Goal: Transaction & Acquisition: Purchase product/service

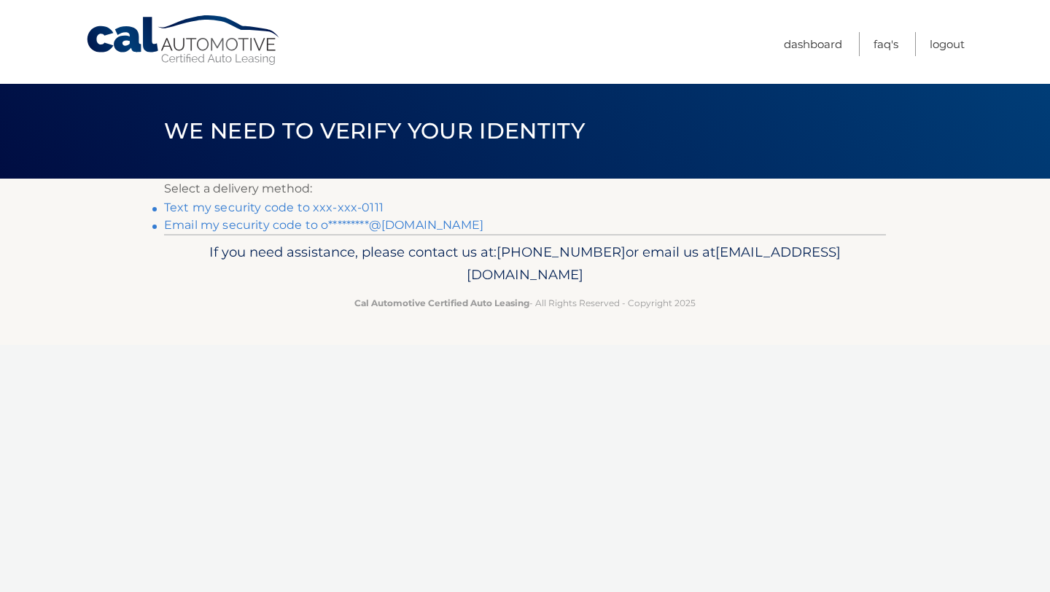
click at [333, 208] on link "Text my security code to xxx-xxx-0111" at bounding box center [273, 207] width 219 height 14
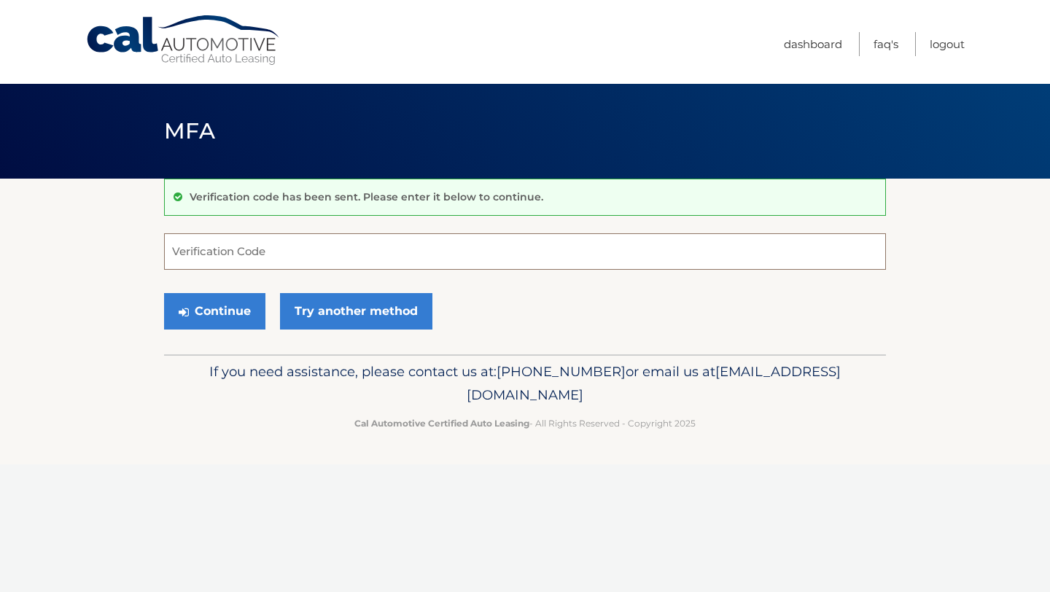
click at [278, 259] on input "Verification Code" at bounding box center [525, 251] width 722 height 36
type input "026643"
click at [215, 307] on button "Continue" at bounding box center [214, 311] width 101 height 36
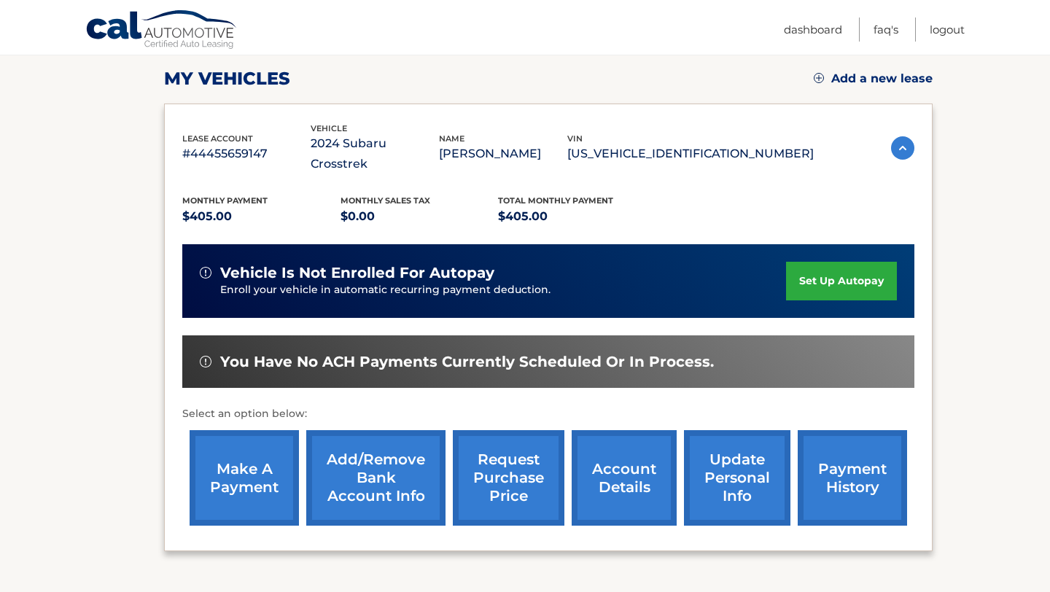
scroll to position [200, 0]
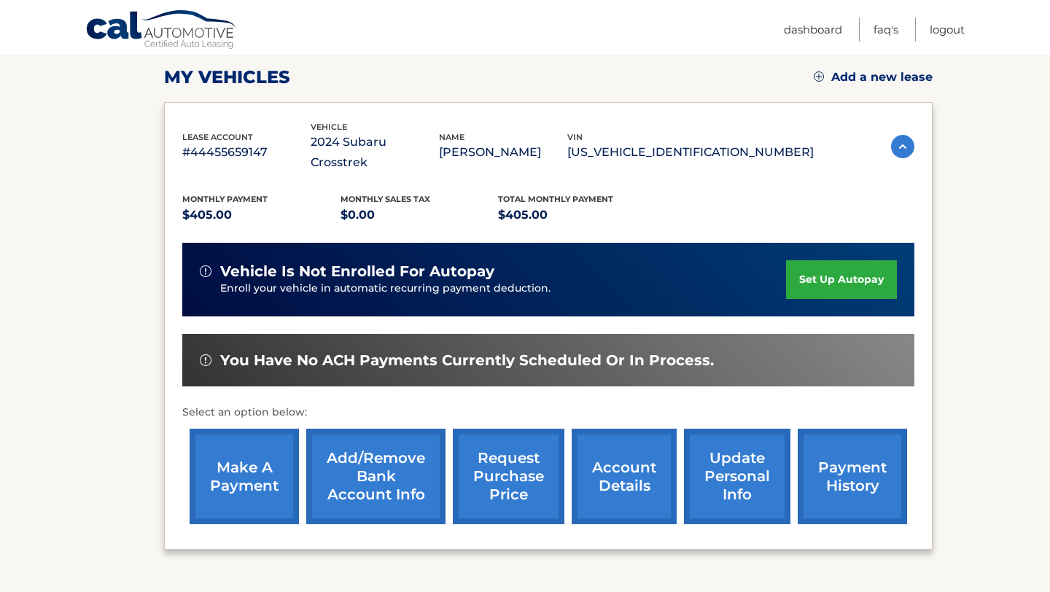
click at [232, 446] on link "make a payment" at bounding box center [244, 476] width 109 height 95
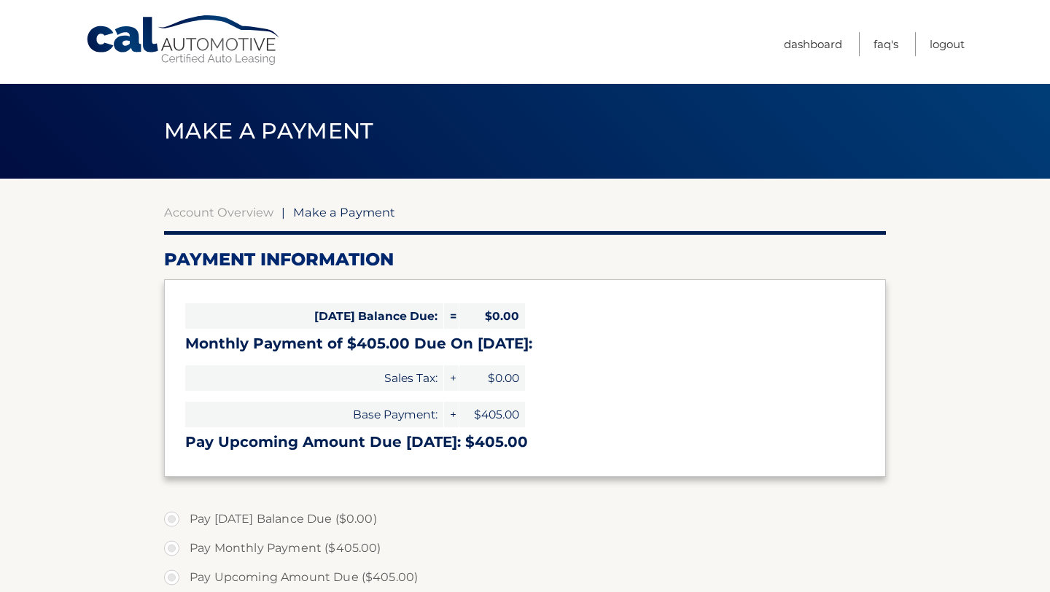
select select "ZDkwMGNhZjEtNDBmZS00MjA3LTg2MTYtMWU3ZGRiYTBkNTVm"
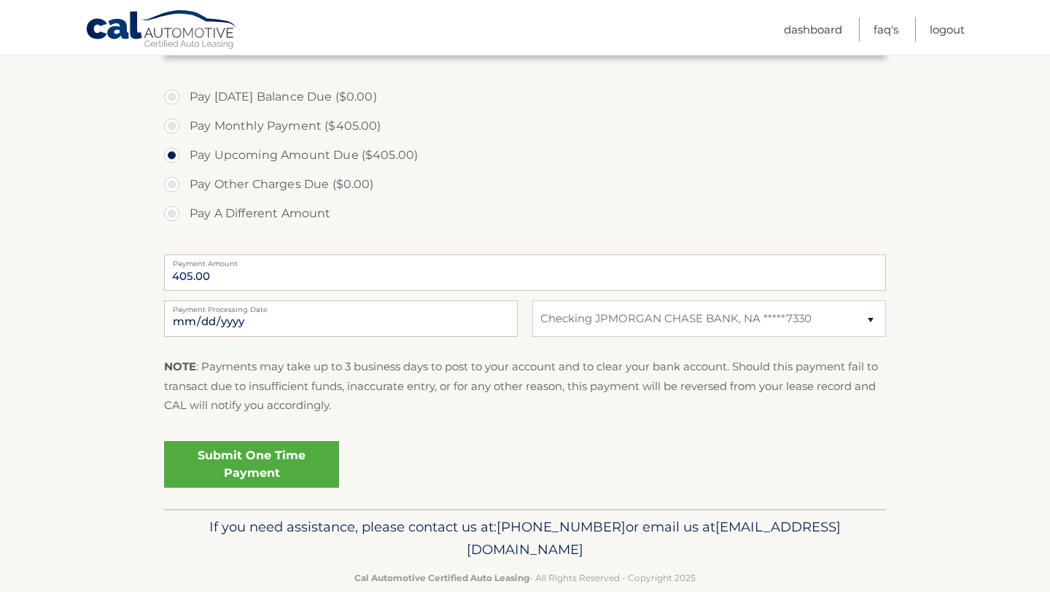
scroll to position [426, 0]
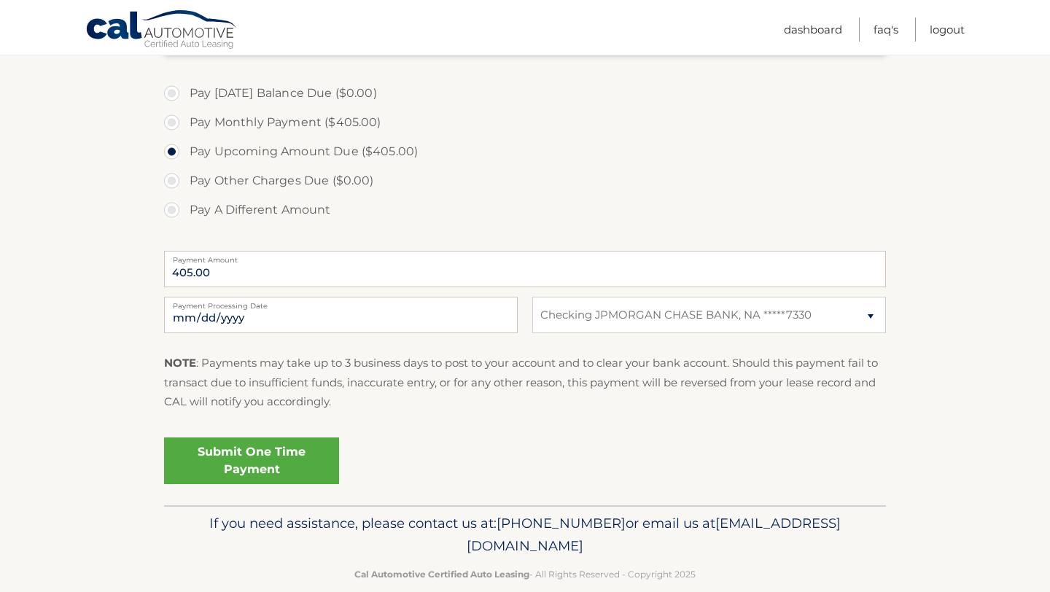
click at [249, 457] on link "Submit One Time Payment" at bounding box center [251, 460] width 175 height 47
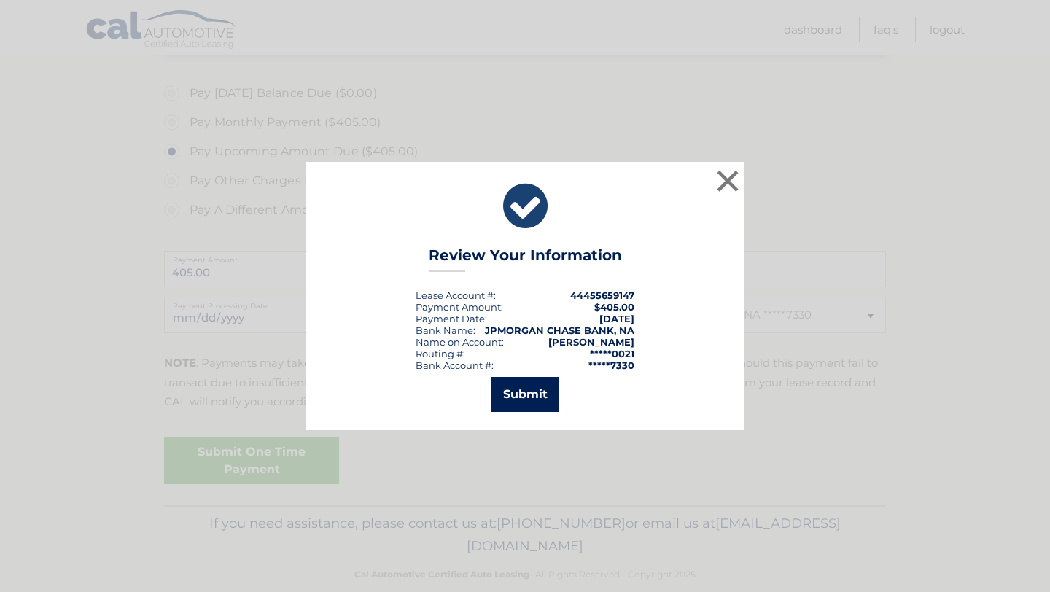
click at [512, 397] on button "Submit" at bounding box center [525, 394] width 68 height 35
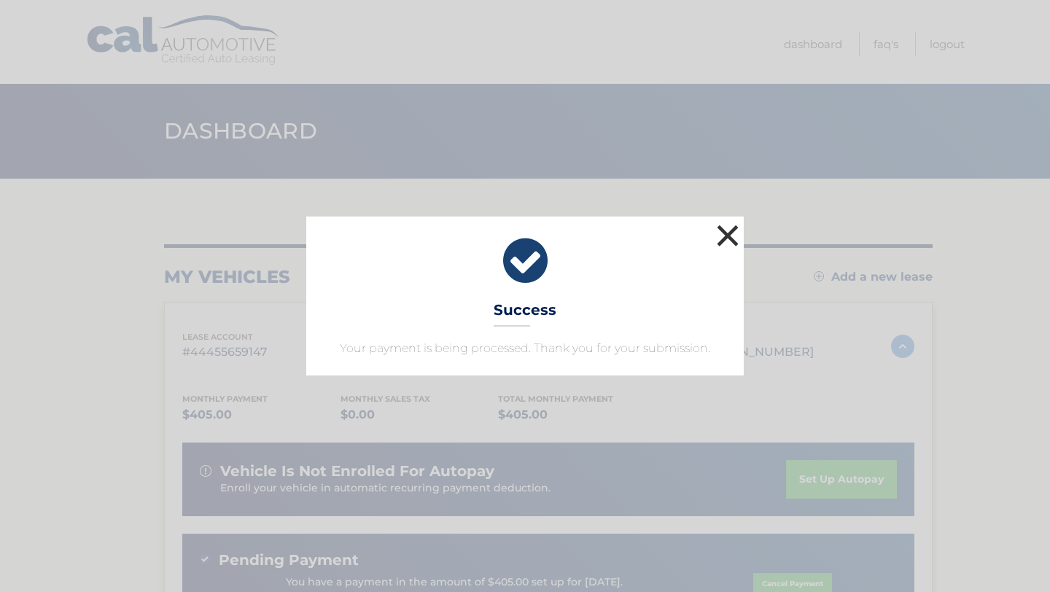
click at [730, 233] on button "×" at bounding box center [727, 235] width 29 height 29
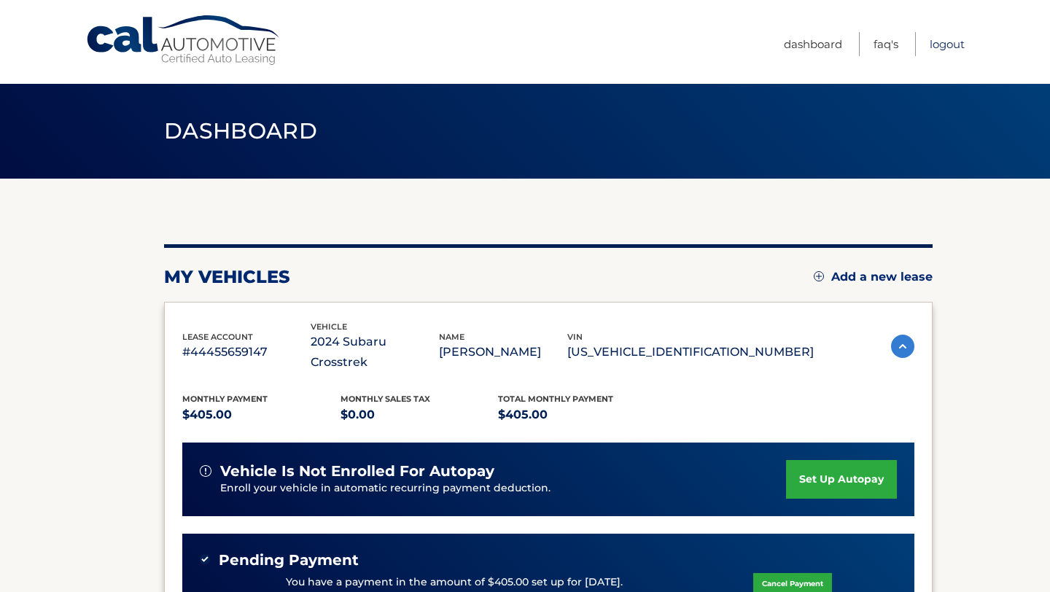
click at [952, 45] on link "Logout" at bounding box center [946, 44] width 35 height 24
